Goal: Check status: Check status

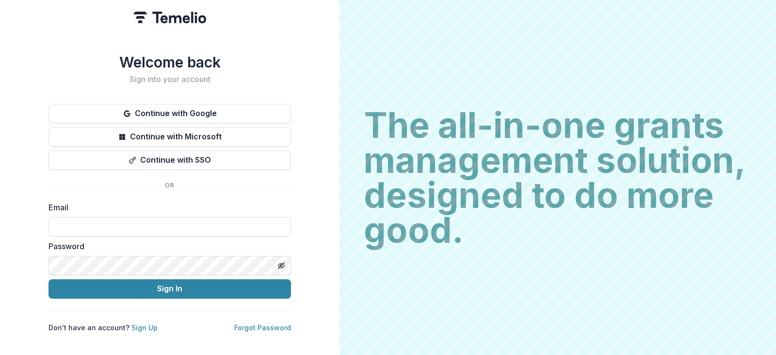
type input "**********"
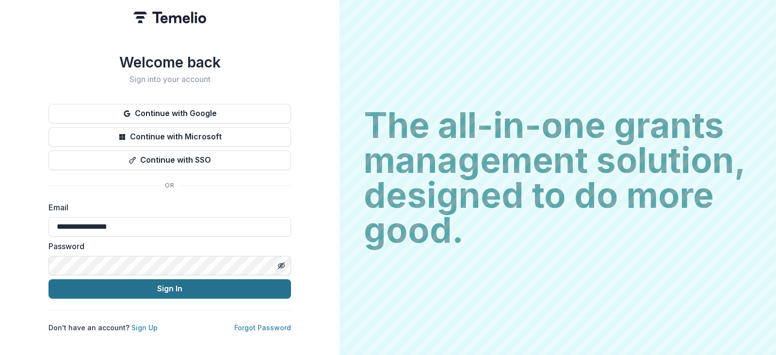
click at [111, 284] on button "Sign In" at bounding box center [170, 288] width 243 height 19
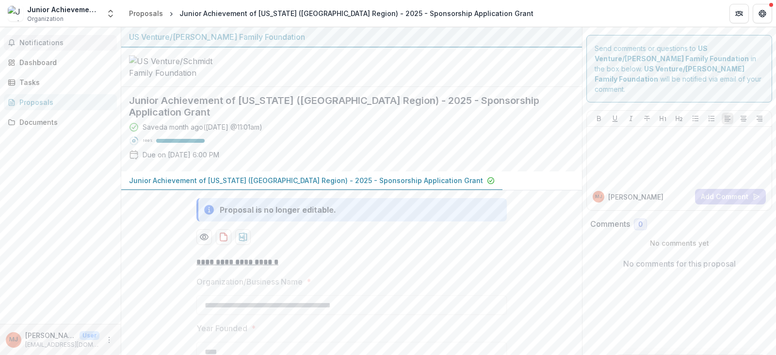
click at [45, 46] on span "Notifications" at bounding box center [66, 43] width 94 height 8
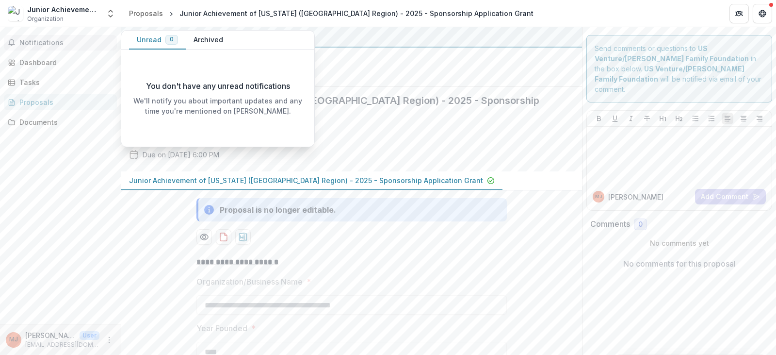
click at [207, 40] on button "Archived" at bounding box center [208, 40] width 45 height 19
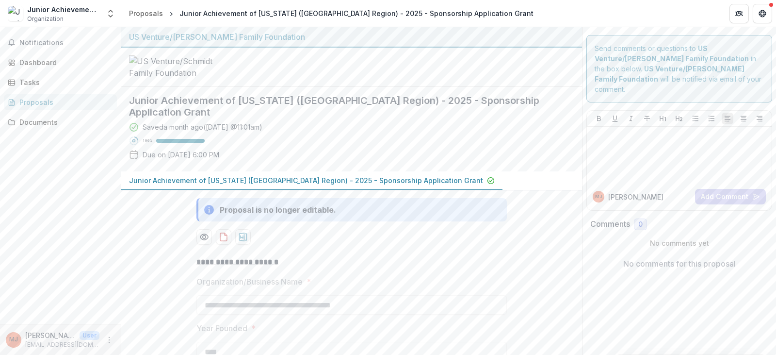
click at [396, 40] on div "US Venture/Schmidt Family Foundation" at bounding box center [351, 37] width 445 height 12
click at [44, 62] on div "Dashboard" at bounding box center [64, 62] width 90 height 10
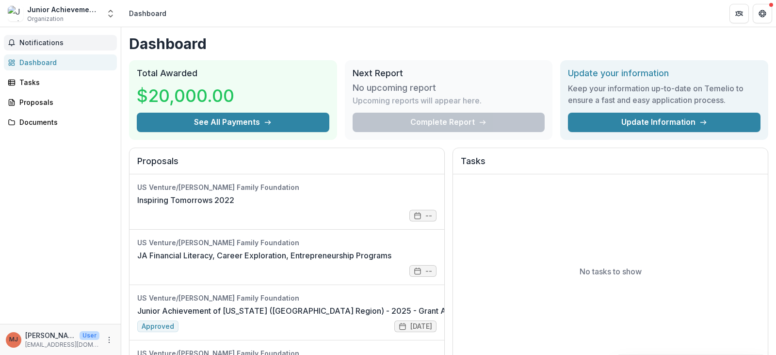
click at [52, 44] on span "Notifications" at bounding box center [66, 43] width 94 height 8
click at [281, 28] on div "Dashboard Total Awarded $20,000.00 See All Payments Next Report No upcoming rep…" at bounding box center [448, 346] width 655 height 638
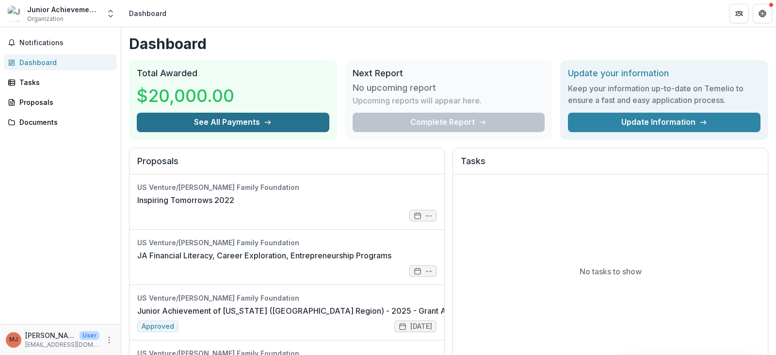
click at [258, 123] on button "See All Payments" at bounding box center [233, 122] width 193 height 19
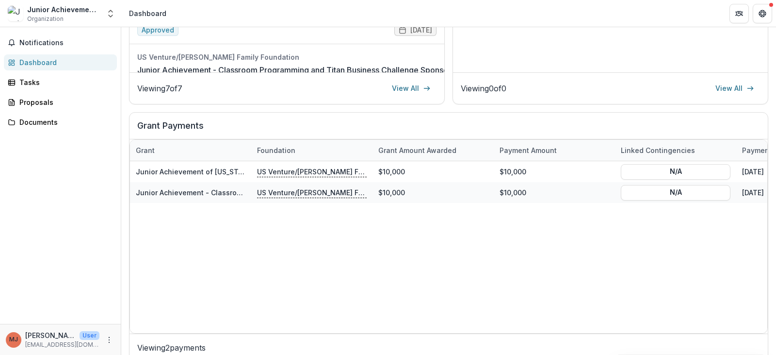
scroll to position [303, 0]
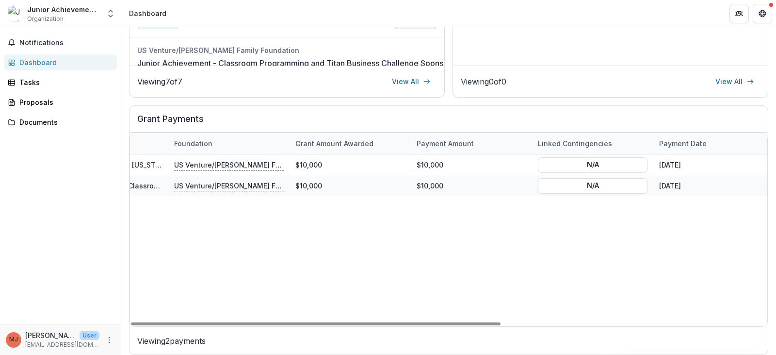
drag, startPoint x: 405, startPoint y: 324, endPoint x: 532, endPoint y: 268, distance: 139.5
click at [452, 323] on div at bounding box center [316, 323] width 370 height 3
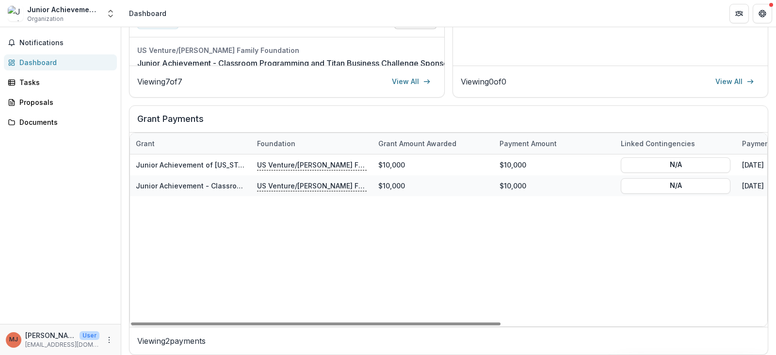
drag, startPoint x: 438, startPoint y: 322, endPoint x: 246, endPoint y: 236, distance: 209.8
click at [325, 322] on div at bounding box center [316, 323] width 370 height 3
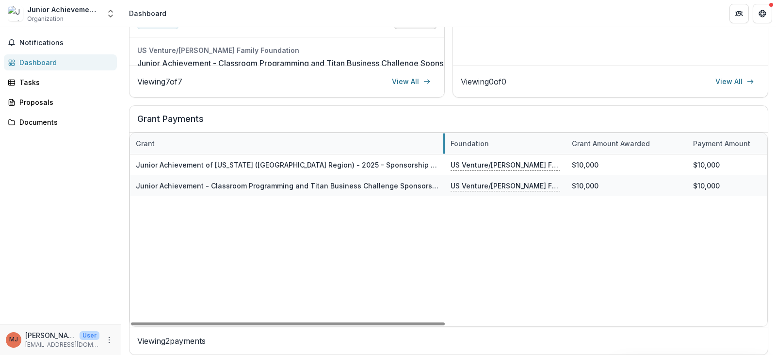
drag, startPoint x: 251, startPoint y: 144, endPoint x: 444, endPoint y: 147, distance: 193.6
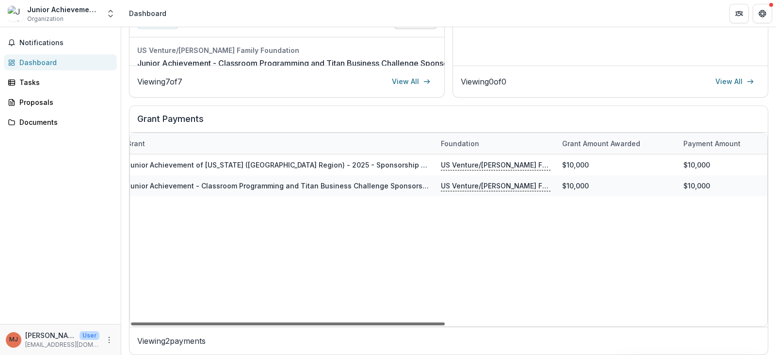
click at [424, 323] on div at bounding box center [288, 323] width 314 height 3
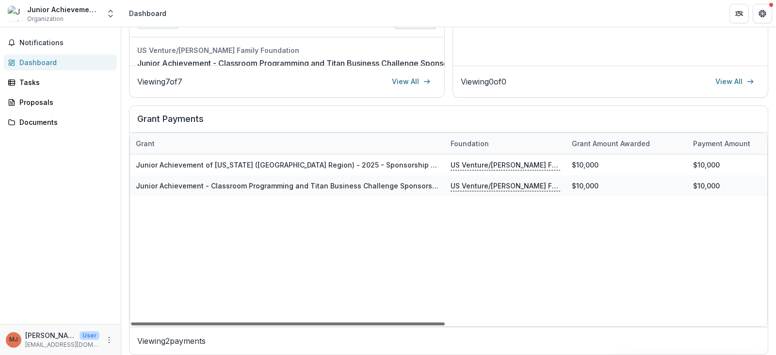
drag, startPoint x: 373, startPoint y: 325, endPoint x: 359, endPoint y: 325, distance: 14.1
click at [359, 325] on div at bounding box center [288, 323] width 314 height 3
drag, startPoint x: 430, startPoint y: 324, endPoint x: 292, endPoint y: 310, distance: 139.0
click at [292, 322] on div at bounding box center [288, 323] width 314 height 3
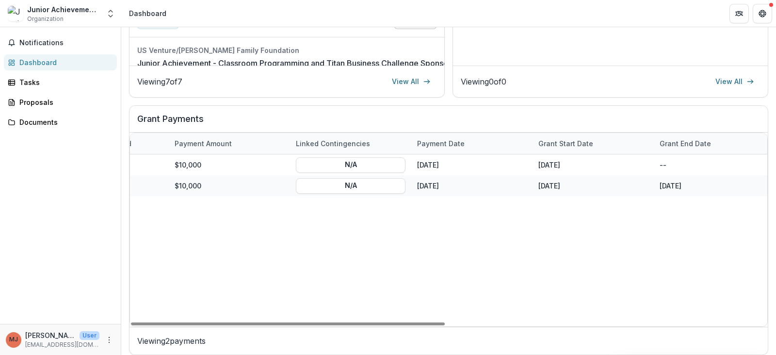
drag, startPoint x: 439, startPoint y: 323, endPoint x: 629, endPoint y: 249, distance: 204.3
click at [445, 322] on div at bounding box center [288, 323] width 314 height 3
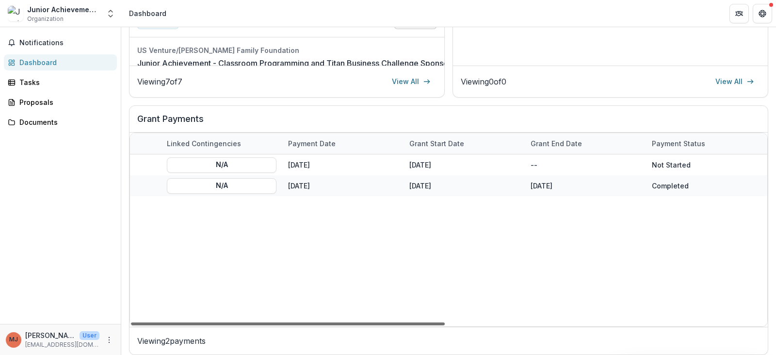
scroll to position [0, 548]
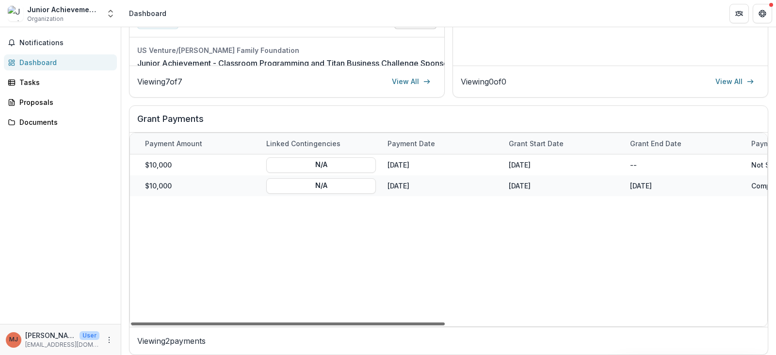
drag, startPoint x: 664, startPoint y: 323, endPoint x: 679, endPoint y: 315, distance: 17.4
click at [445, 322] on div at bounding box center [288, 323] width 314 height 3
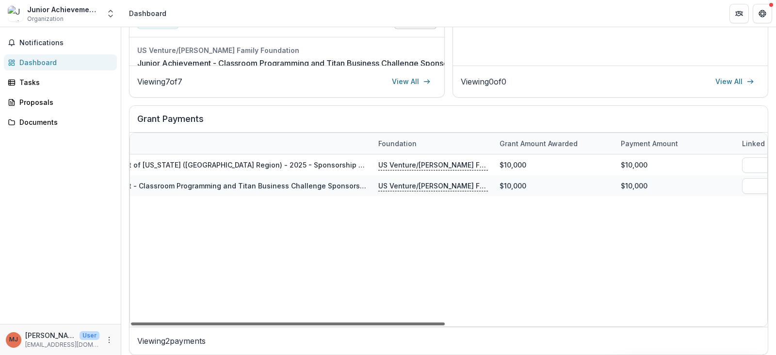
scroll to position [0, 0]
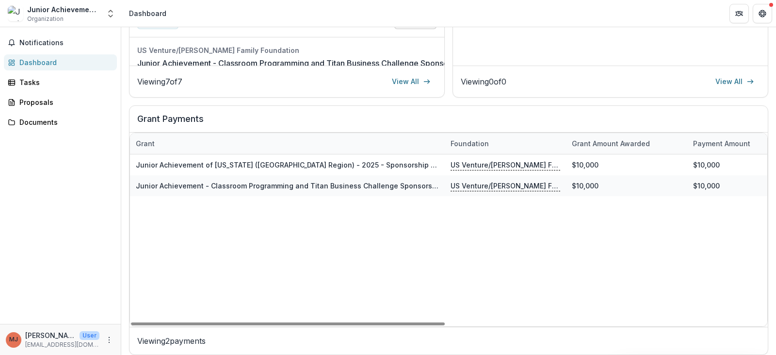
drag, startPoint x: 454, startPoint y: 321, endPoint x: 151, endPoint y: 339, distance: 303.8
click at [150, 325] on div at bounding box center [288, 323] width 314 height 3
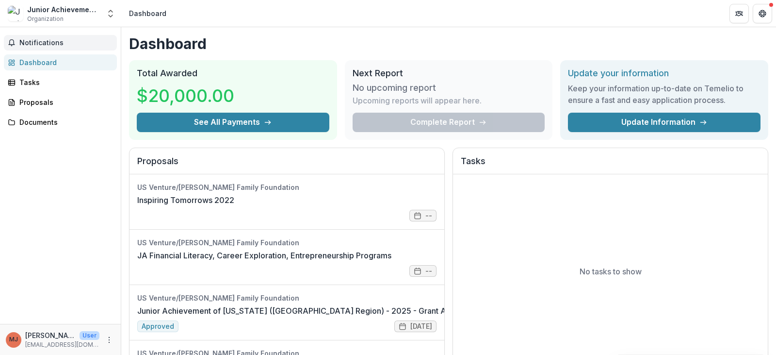
click at [50, 44] on span "Notifications" at bounding box center [66, 43] width 94 height 8
drag, startPoint x: 372, startPoint y: 206, endPoint x: 360, endPoint y: 197, distance: 14.6
click at [234, 206] on link "Inspiring Tomorrows 2022" at bounding box center [185, 200] width 97 height 12
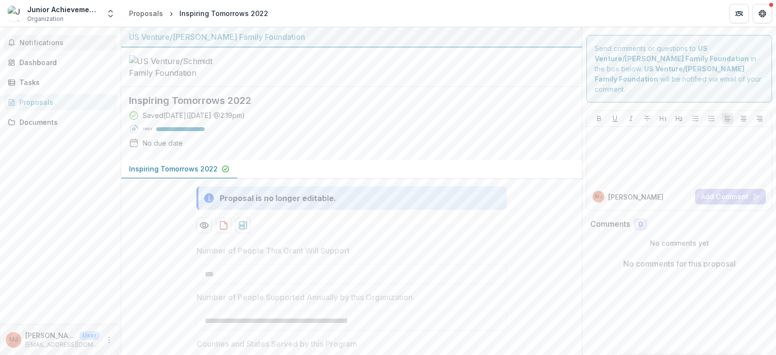
click at [61, 42] on span "Notifications" at bounding box center [66, 43] width 94 height 8
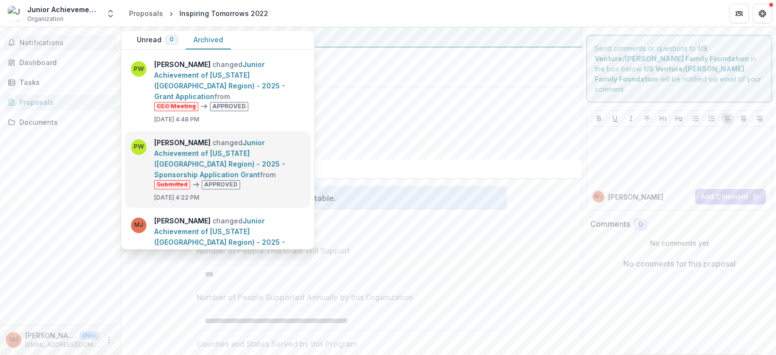
click at [222, 149] on link "Junior Achievement of Wisconsin (NE Region) - 2025 - Sponsorship Application Gr…" at bounding box center [219, 158] width 131 height 40
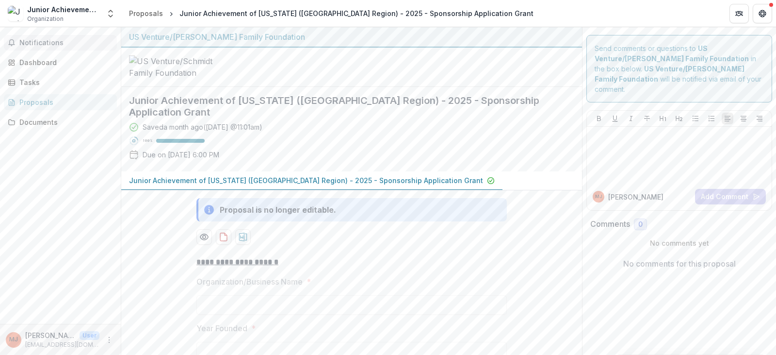
click at [45, 39] on span "Notifications" at bounding box center [66, 43] width 94 height 8
drag, startPoint x: 509, startPoint y: 107, endPoint x: 266, endPoint y: 55, distance: 249.1
click at [509, 107] on h2 "Junior Achievement of Wisconsin (NE Region) - 2025 - Sponsorship Application Gr…" at bounding box center [344, 106] width 430 height 23
click at [139, 17] on div "Proposals" at bounding box center [146, 13] width 34 height 10
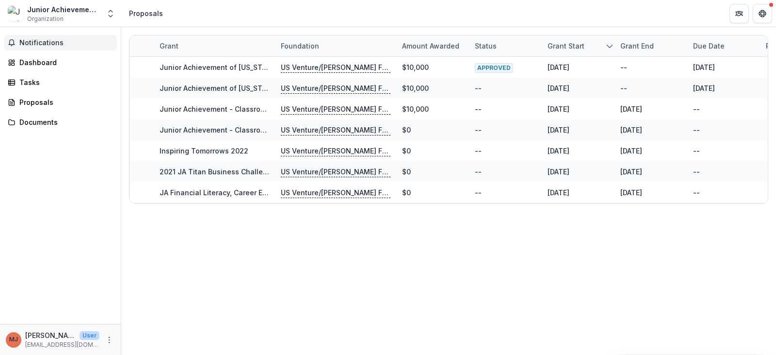
click at [44, 44] on span "Notifications" at bounding box center [66, 43] width 94 height 8
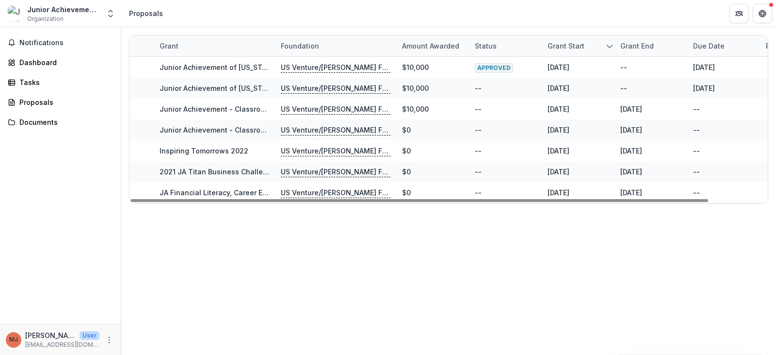
click at [472, 289] on div "Grant Foundation Amount awarded Status Grant start Grant end Due Date Report Du…" at bounding box center [448, 190] width 655 height 327
drag, startPoint x: 273, startPoint y: 47, endPoint x: 290, endPoint y: 48, distance: 17.0
click at [290, 48] on div "Grant Foundation Amount awarded Status Grant start Grant end Due Date Report Due" at bounding box center [481, 45] width 703 height 21
drag, startPoint x: 272, startPoint y: 43, endPoint x: 279, endPoint y: 45, distance: 7.4
click at [294, 45] on div "Grant Foundation Amount awarded Status Grant start Grant end Due Date Report Due" at bounding box center [481, 45] width 703 height 21
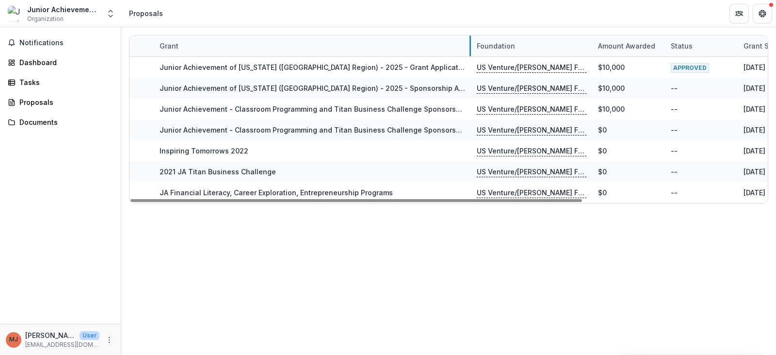
drag, startPoint x: 274, startPoint y: 44, endPoint x: 468, endPoint y: 42, distance: 194.6
drag, startPoint x: 549, startPoint y: 200, endPoint x: 510, endPoint y: 215, distance: 42.3
click at [510, 202] on div at bounding box center [357, 200] width 453 height 3
click at [56, 45] on span "Notifications" at bounding box center [66, 43] width 94 height 8
click at [77, 218] on div "Notifications Unread 0 Archived You don't have any unread notifications We'll n…" at bounding box center [60, 175] width 121 height 296
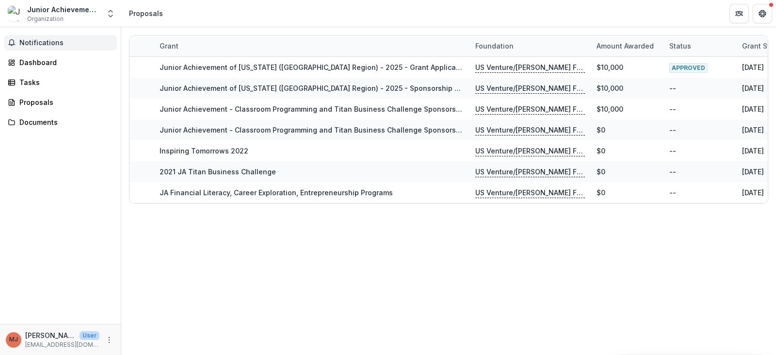
click at [47, 43] on span "Notifications" at bounding box center [66, 43] width 94 height 8
click at [314, 9] on header "Proposals" at bounding box center [448, 13] width 655 height 27
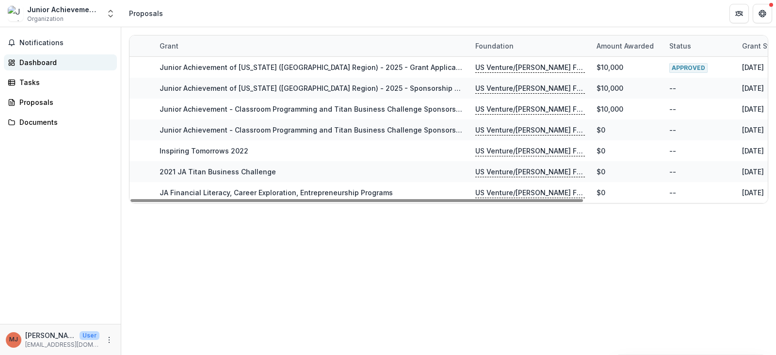
click at [56, 62] on div "Dashboard" at bounding box center [64, 62] width 90 height 10
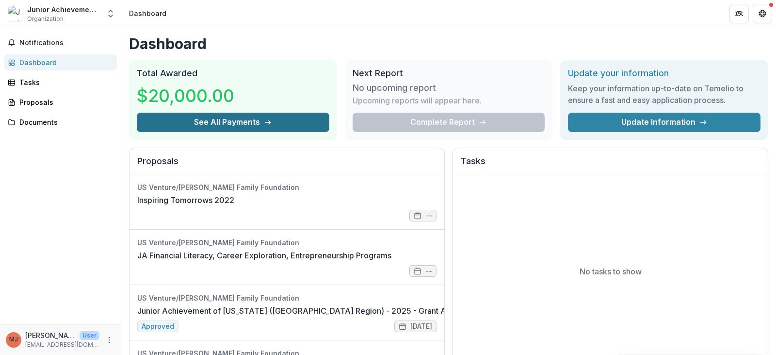
click at [265, 121] on icon "button" at bounding box center [268, 122] width 8 height 8
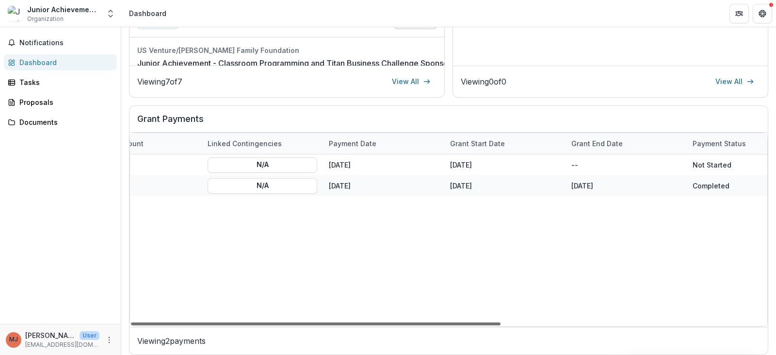
scroll to position [0, 415]
drag, startPoint x: 491, startPoint y: 325, endPoint x: 735, endPoint y: 315, distance: 243.7
click at [501, 322] on div at bounding box center [316, 323] width 370 height 3
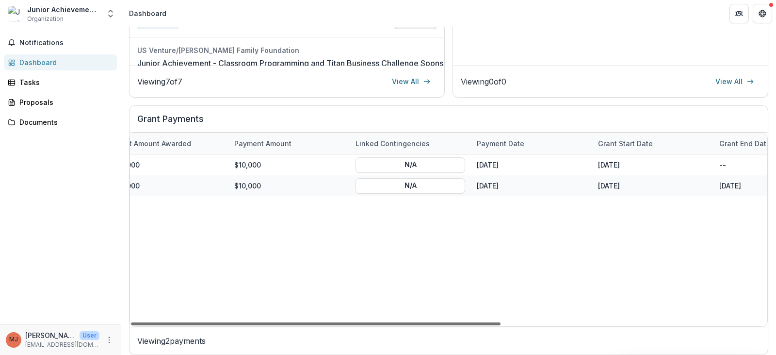
scroll to position [0, 264]
drag, startPoint x: 685, startPoint y: 323, endPoint x: 595, endPoint y: 333, distance: 90.3
click at [501, 325] on div at bounding box center [316, 323] width 370 height 3
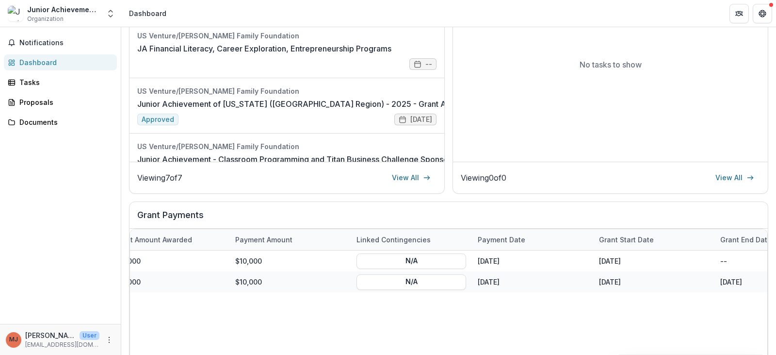
scroll to position [206, 0]
click at [410, 178] on link "View All" at bounding box center [411, 179] width 50 height 16
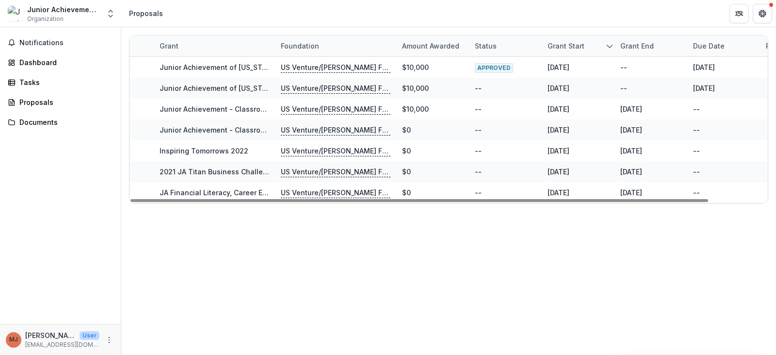
click at [217, 276] on div "Grant Foundation Amount awarded Status Grant start Grant end Due Date Report Du…" at bounding box center [448, 190] width 655 height 327
click at [34, 39] on span "Notifications" at bounding box center [66, 43] width 94 height 8
click at [275, 17] on header "Proposals" at bounding box center [448, 13] width 655 height 27
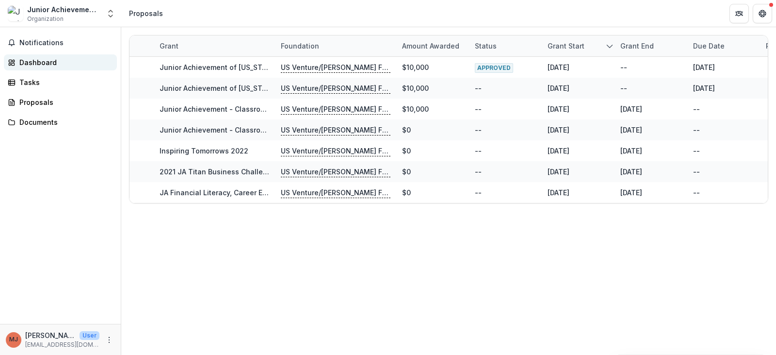
click at [37, 62] on div "Dashboard" at bounding box center [64, 62] width 90 height 10
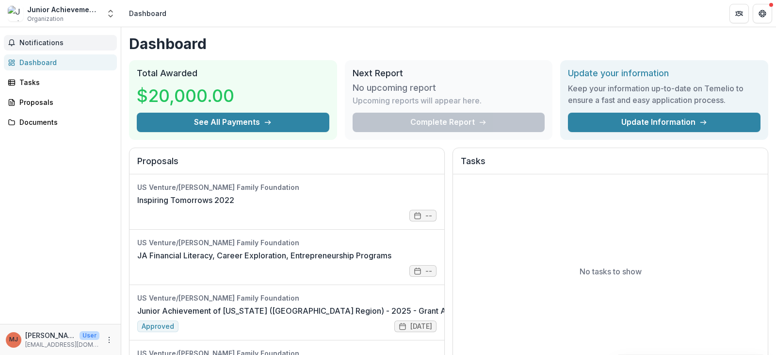
click at [16, 47] on button "Notifications" at bounding box center [60, 43] width 113 height 16
click at [376, 40] on h1 "Dashboard" at bounding box center [448, 43] width 639 height 17
